Goal: Navigation & Orientation: Find specific page/section

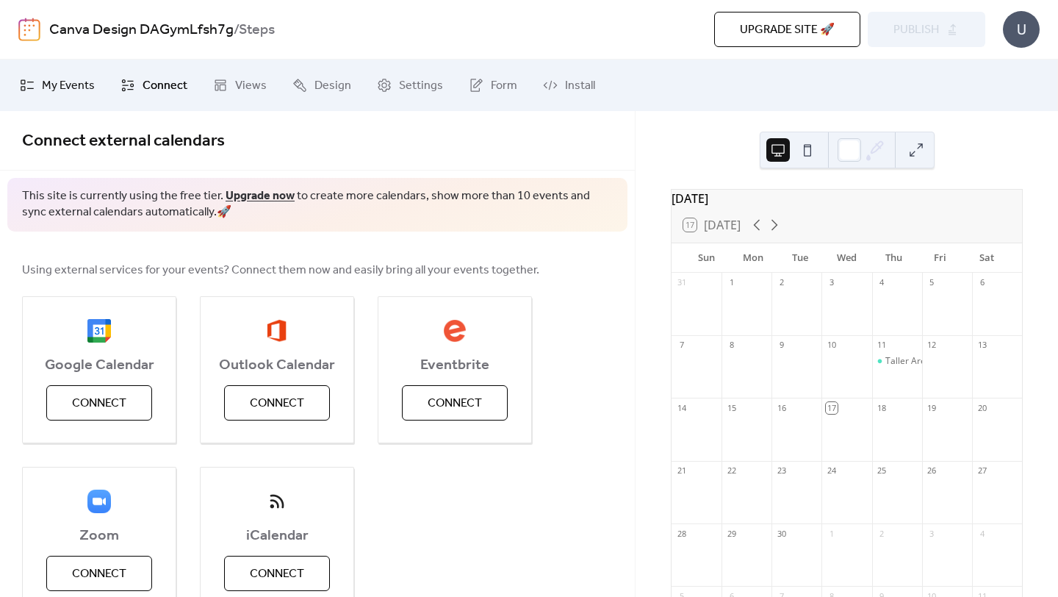
click at [62, 83] on span "My Events" at bounding box center [68, 86] width 53 height 18
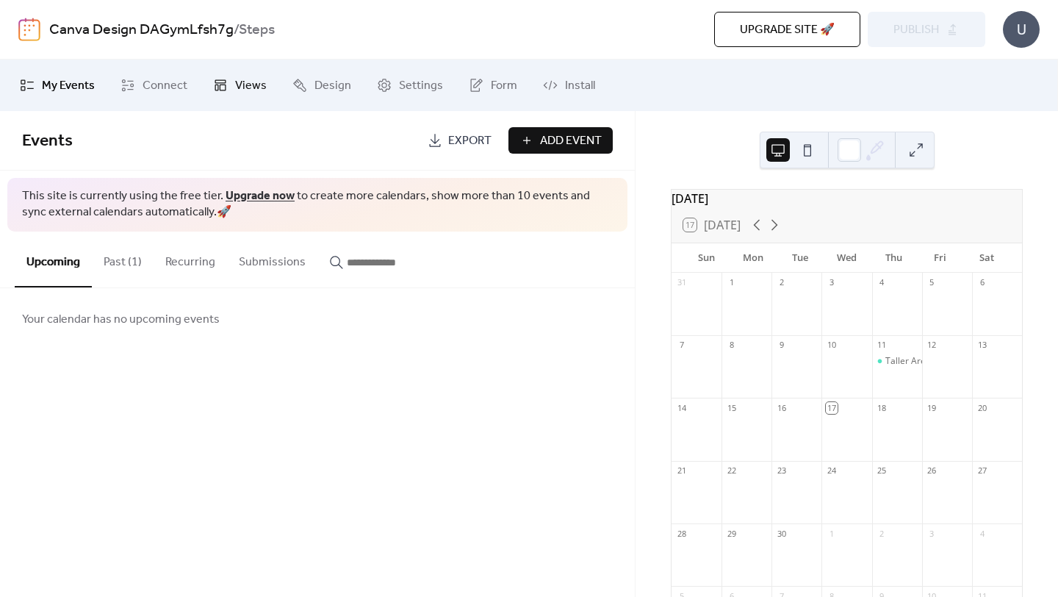
click at [220, 82] on icon at bounding box center [220, 85] width 11 height 11
